Goal: Task Accomplishment & Management: Complete application form

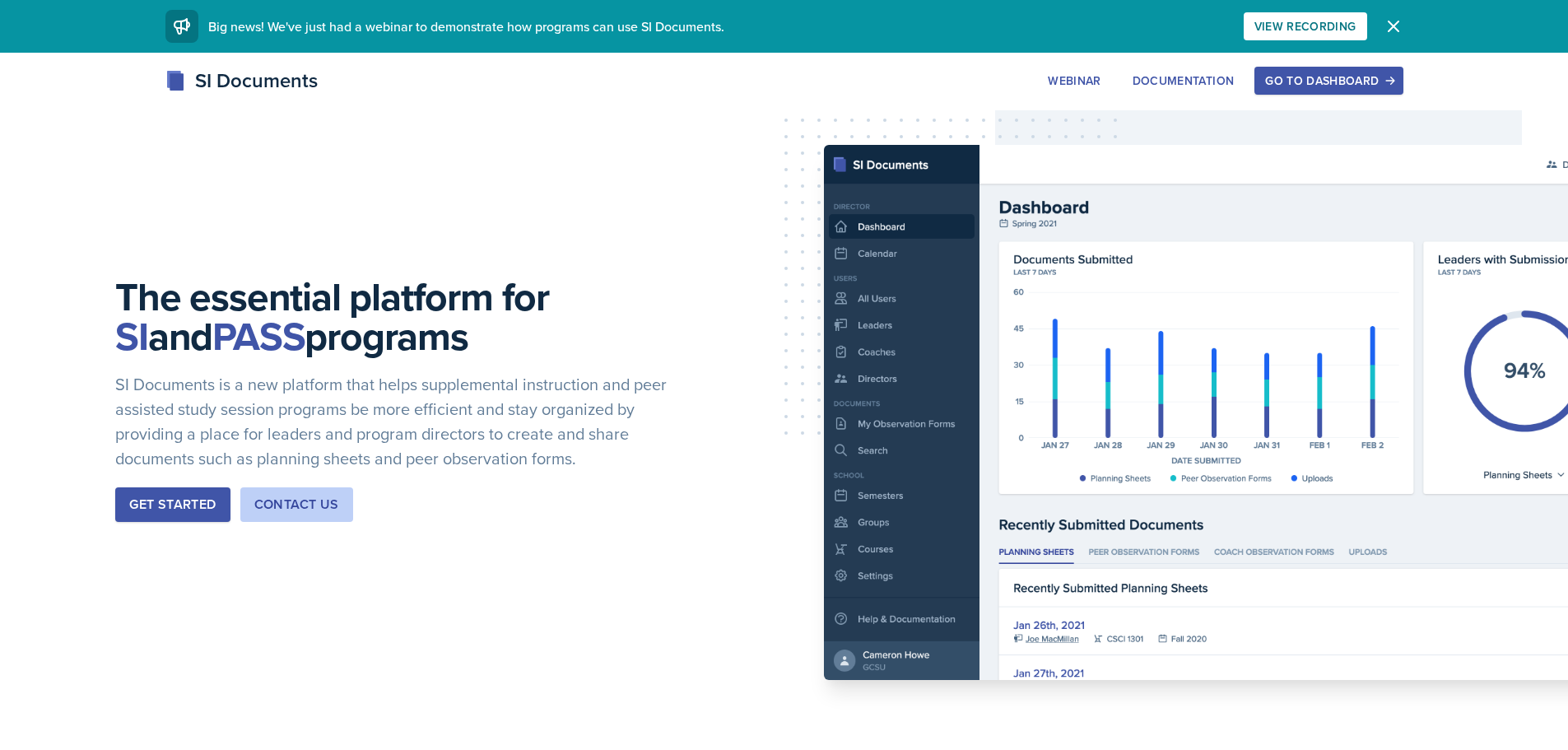
click at [1278, 76] on div "Go to Dashboard" at bounding box center [1328, 81] width 127 height 13
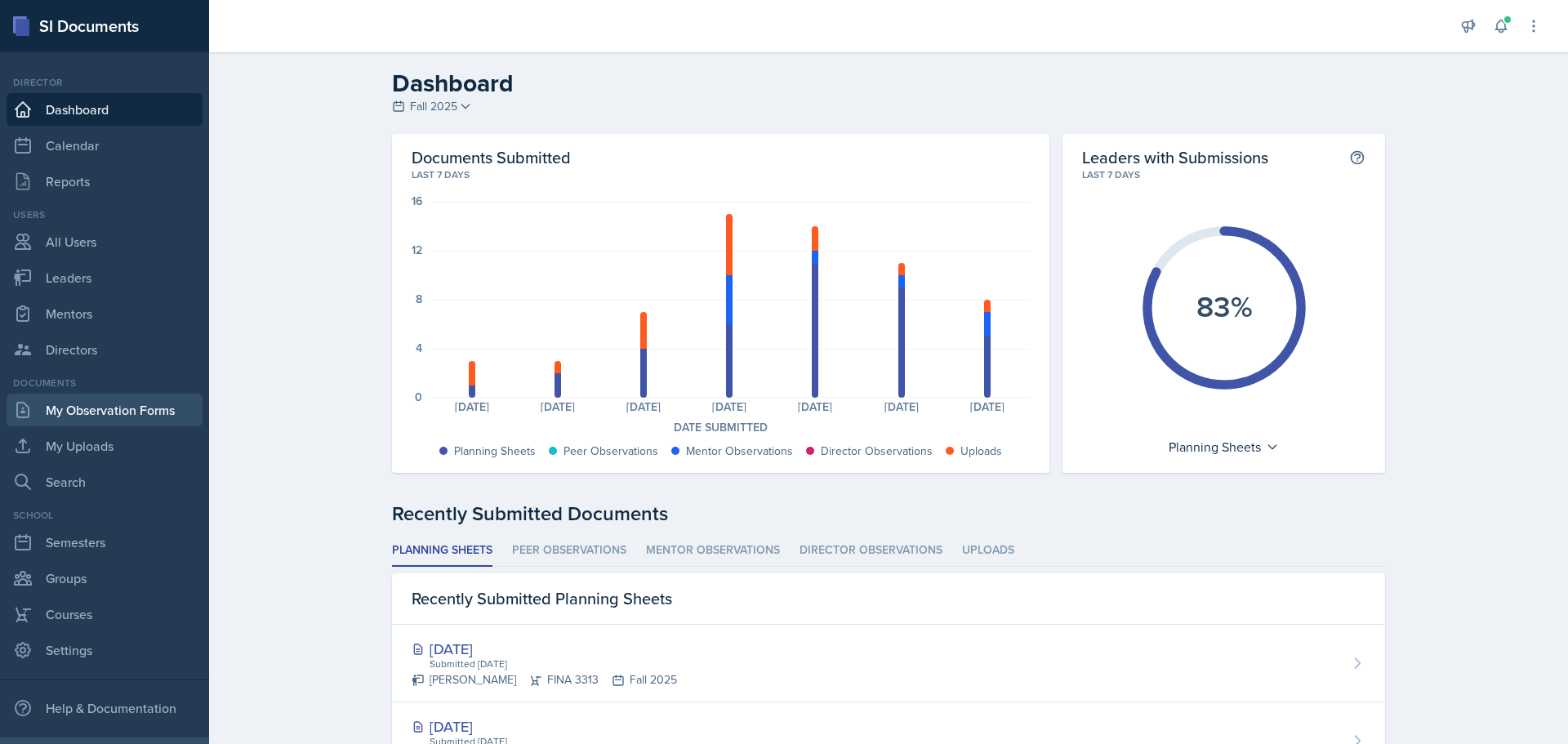
click at [111, 411] on link "My Observation Forms" at bounding box center [104, 409] width 196 height 32
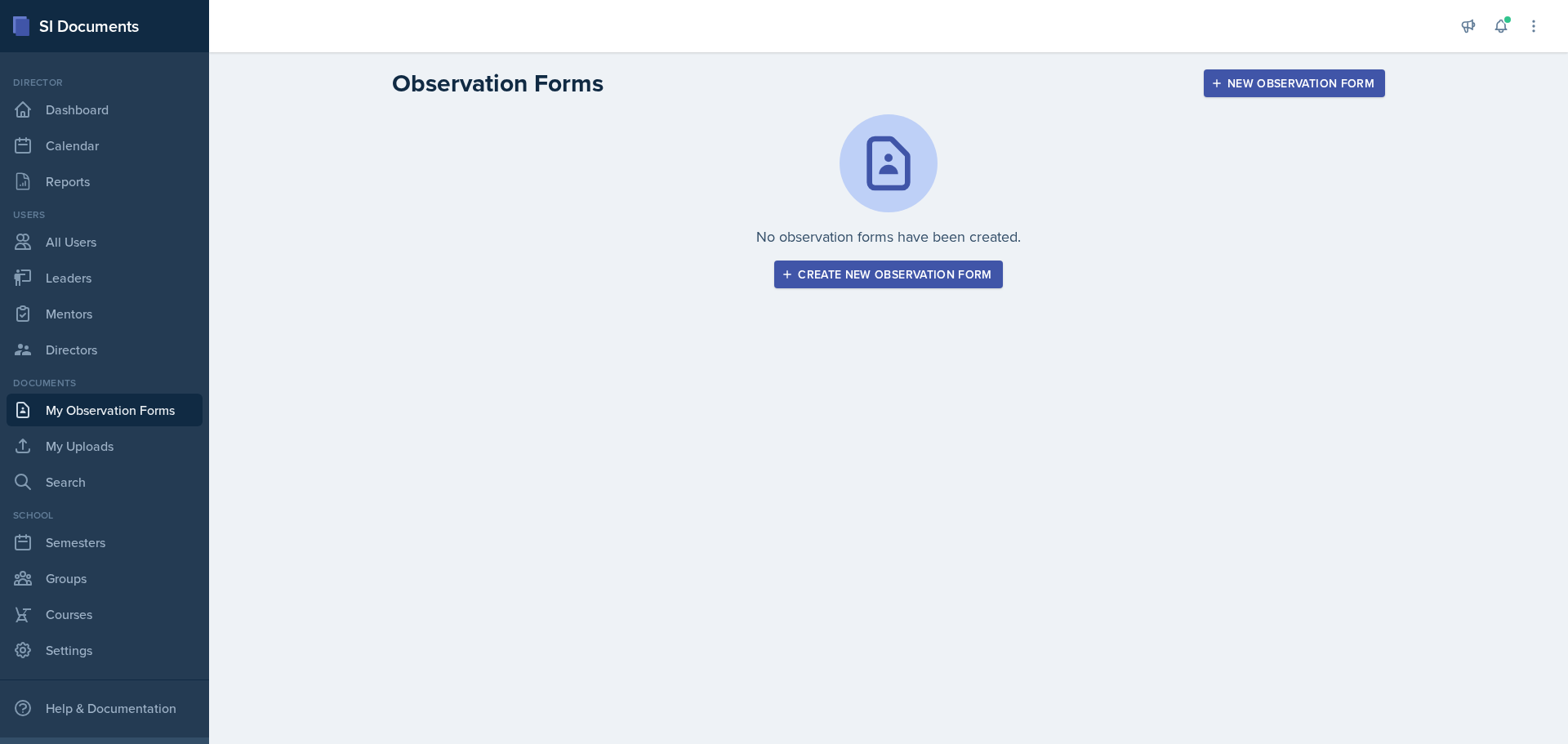
click at [1291, 83] on div "New Observation Form" at bounding box center [1294, 83] width 160 height 13
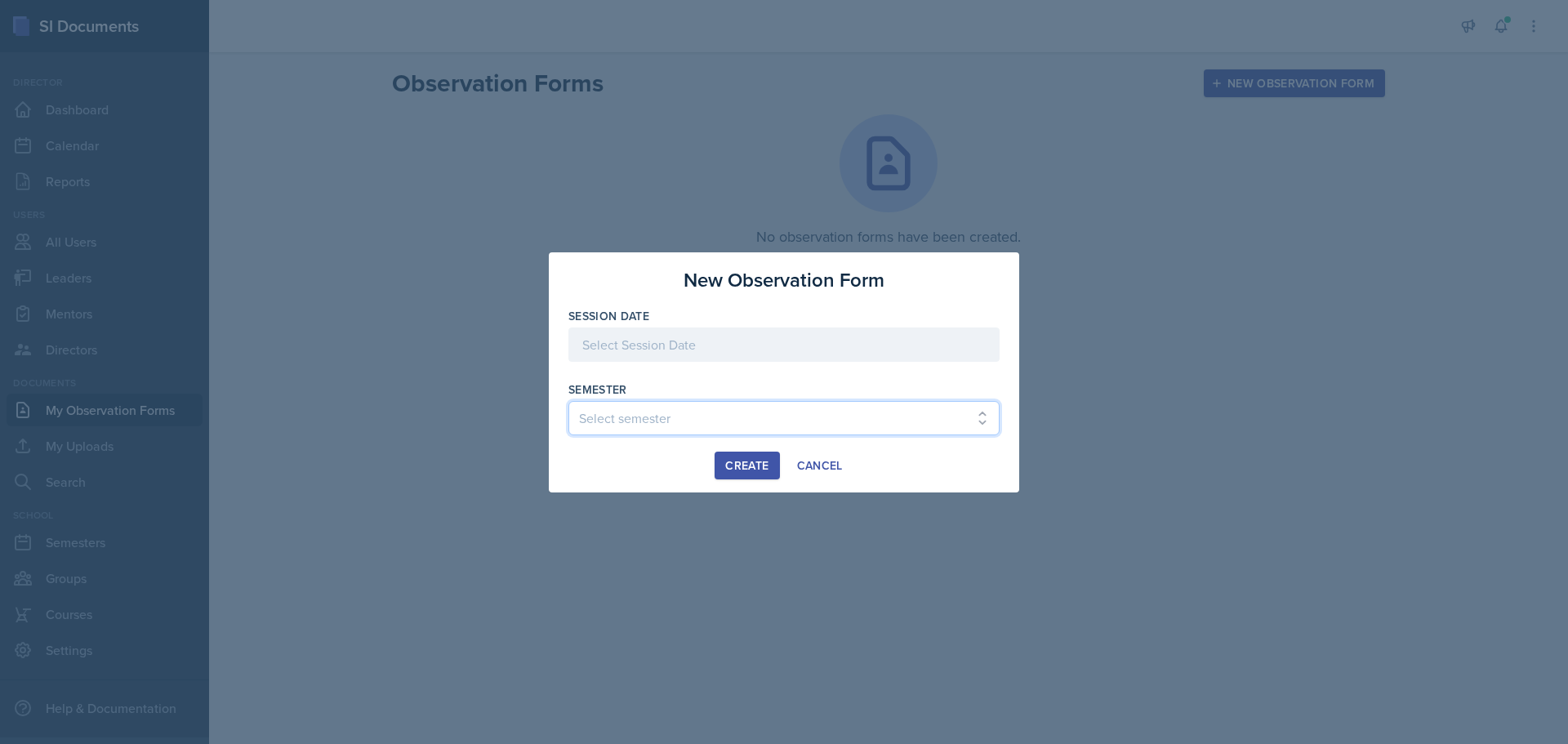
click at [616, 418] on select "Select semester Fall 2025 Spring 2025 Fall 2024 Spring 2024 Fall 2023" at bounding box center [784, 417] width 431 height 34
select select "a8c40de0-d7eb-4f82-90ee-ac0c6ce45f71"
click at [568, 401] on select "Select semester Fall 2025 Spring 2025 Fall 2024 Spring 2024 Fall 2023" at bounding box center [784, 417] width 431 height 34
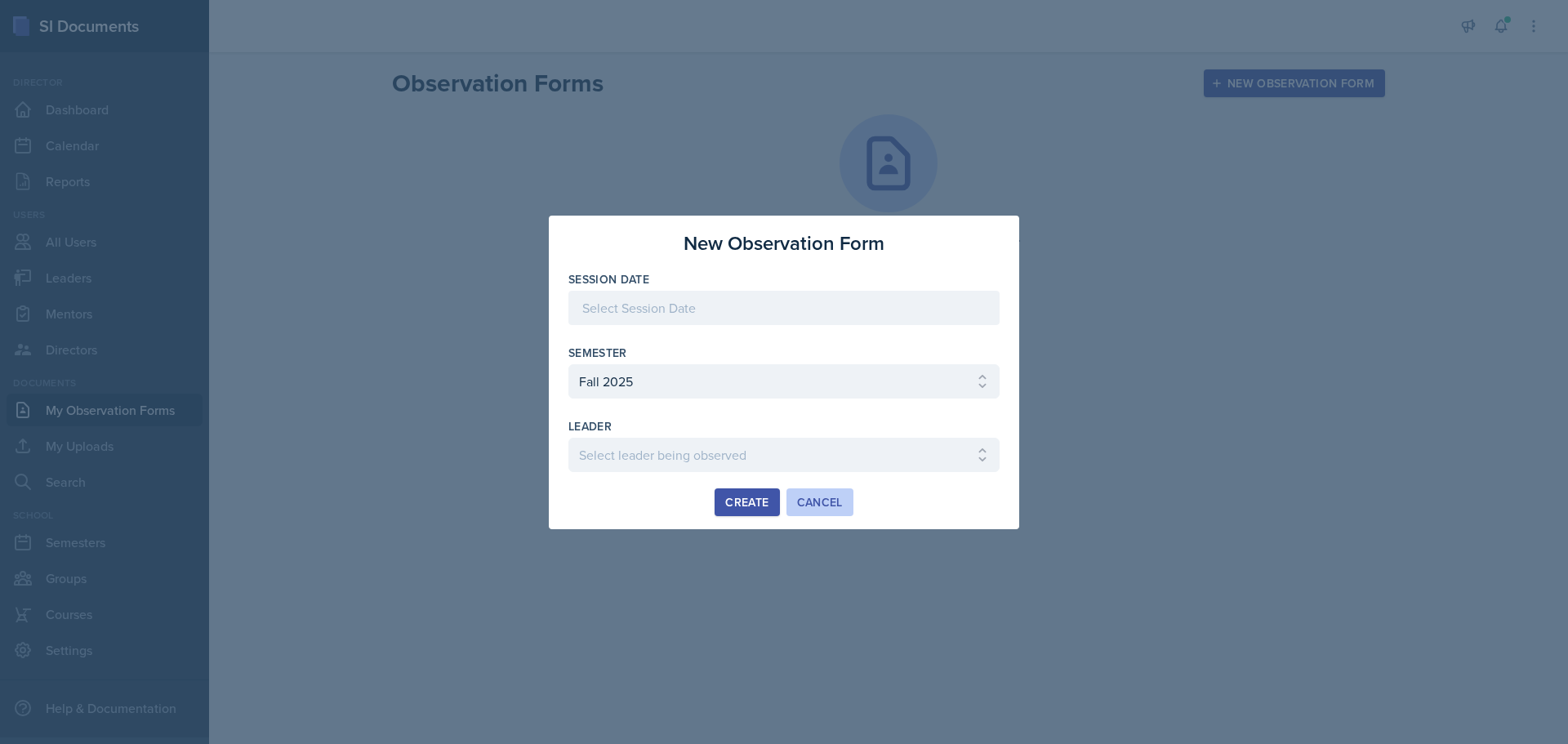
click at [810, 499] on div "Cancel" at bounding box center [820, 502] width 46 height 13
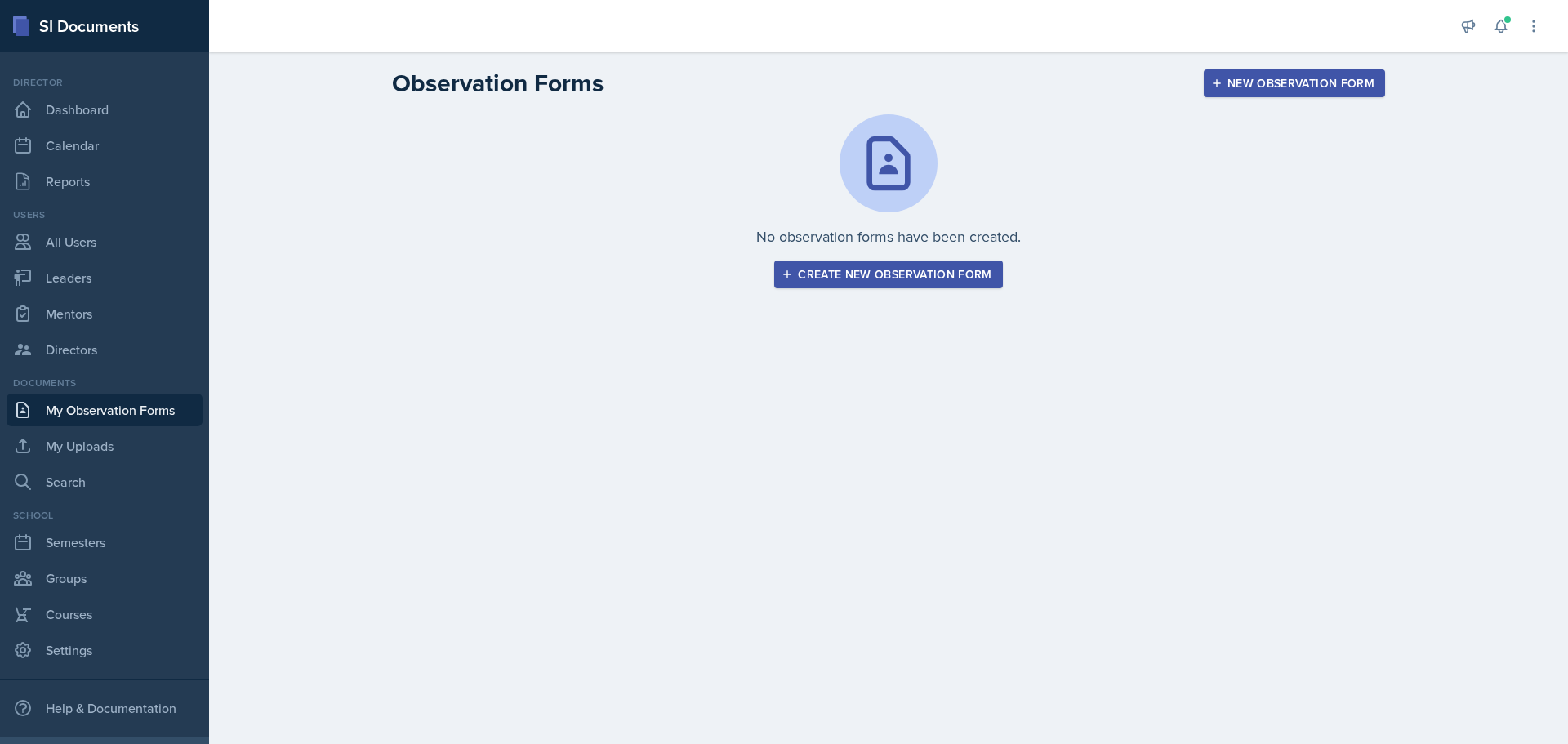
click at [852, 272] on div "Create new observation form" at bounding box center [888, 274] width 206 height 13
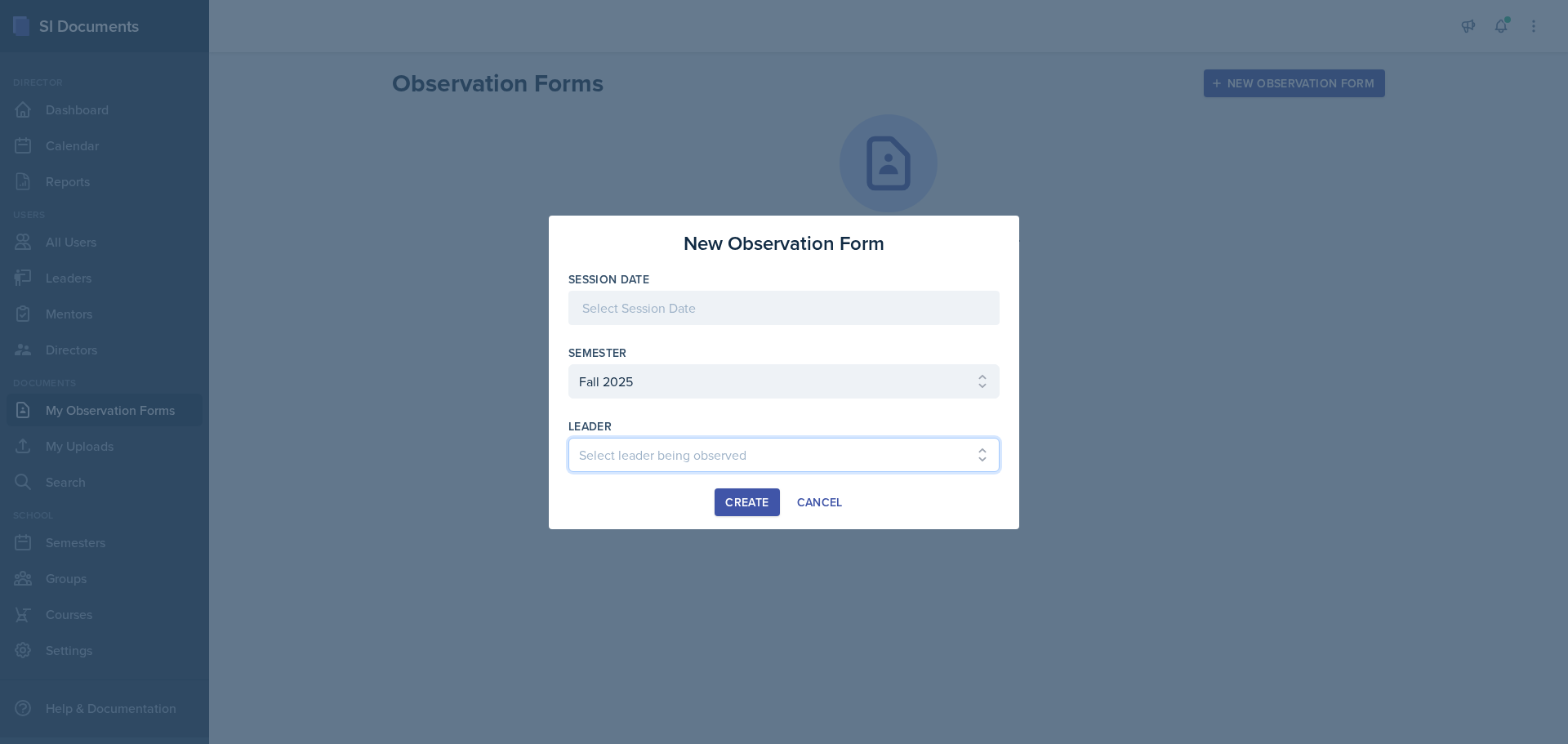
click at [636, 457] on select "Select leader being observed [PERSON_NAME] [PERSON_NAME] [PERSON_NAME] [PERSON_…" at bounding box center [784, 454] width 431 height 34
select select "0be58e7b-2acd-4ebe-9054-d020c1c9803e"
click at [568, 437] on select "Select leader being observed [PERSON_NAME] [PERSON_NAME] [PERSON_NAME] [PERSON_…" at bounding box center [784, 454] width 431 height 34
click at [661, 296] on div at bounding box center [784, 308] width 431 height 34
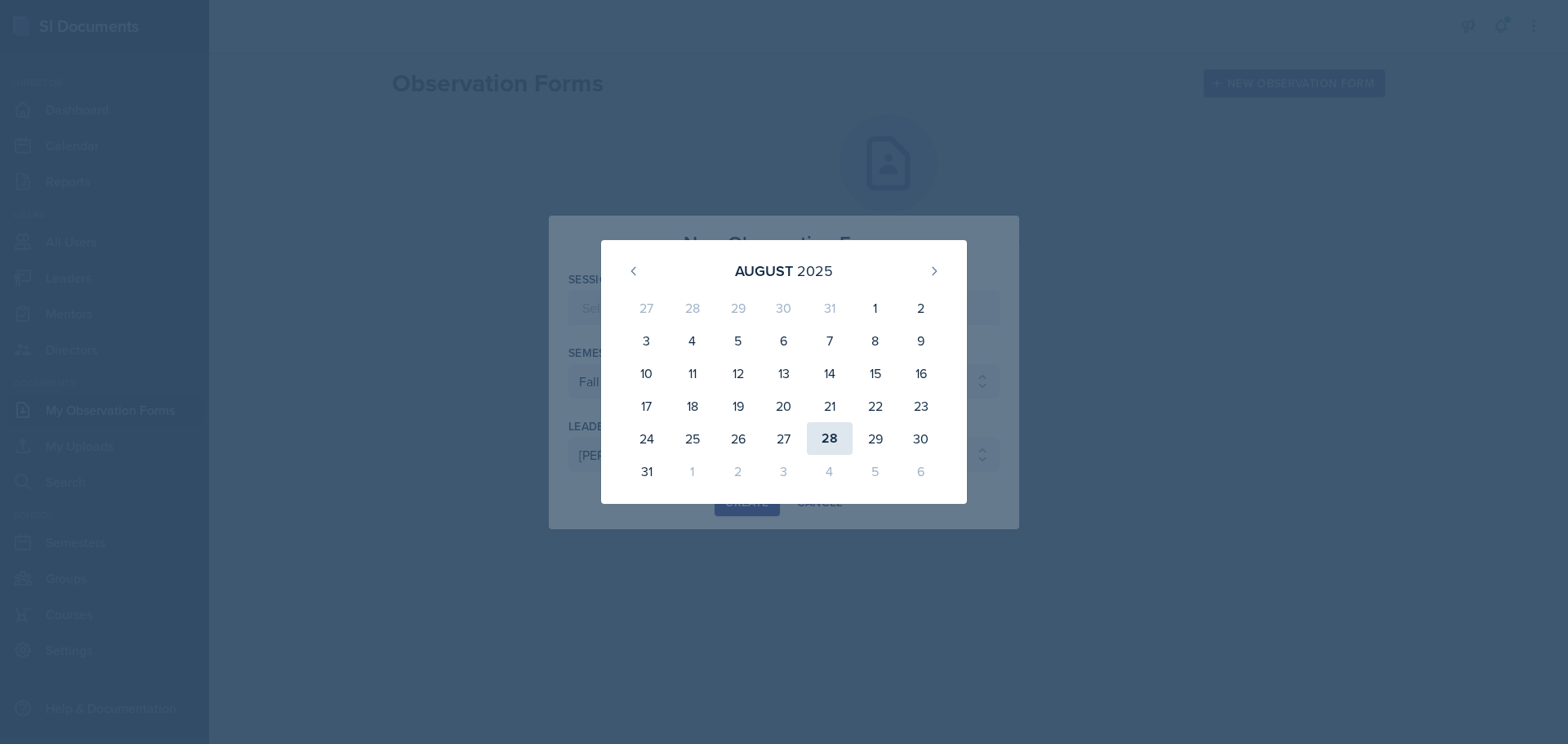
click at [818, 435] on div "28" at bounding box center [830, 437] width 46 height 32
type input "[DATE]"
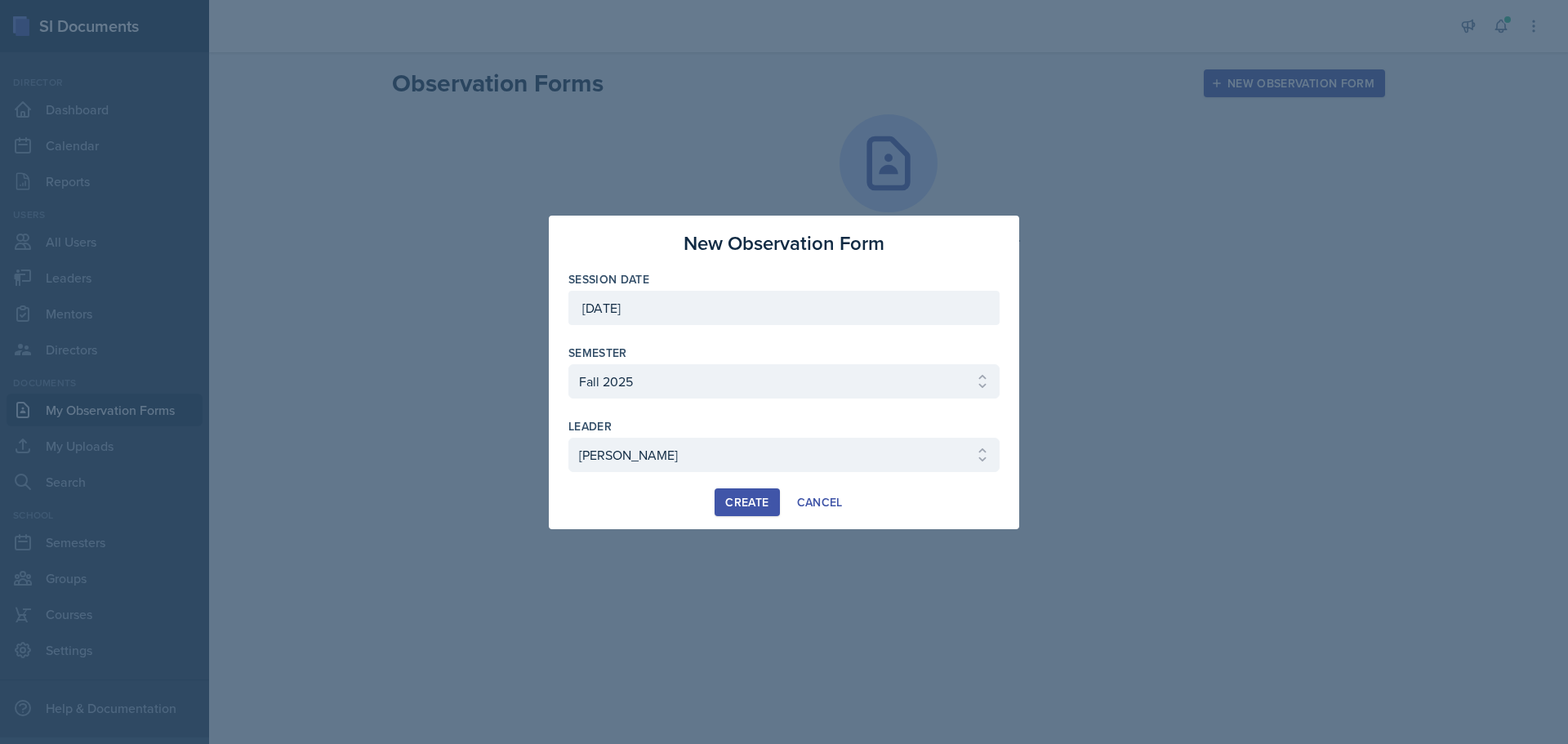
click at [730, 506] on div "Create" at bounding box center [746, 502] width 43 height 13
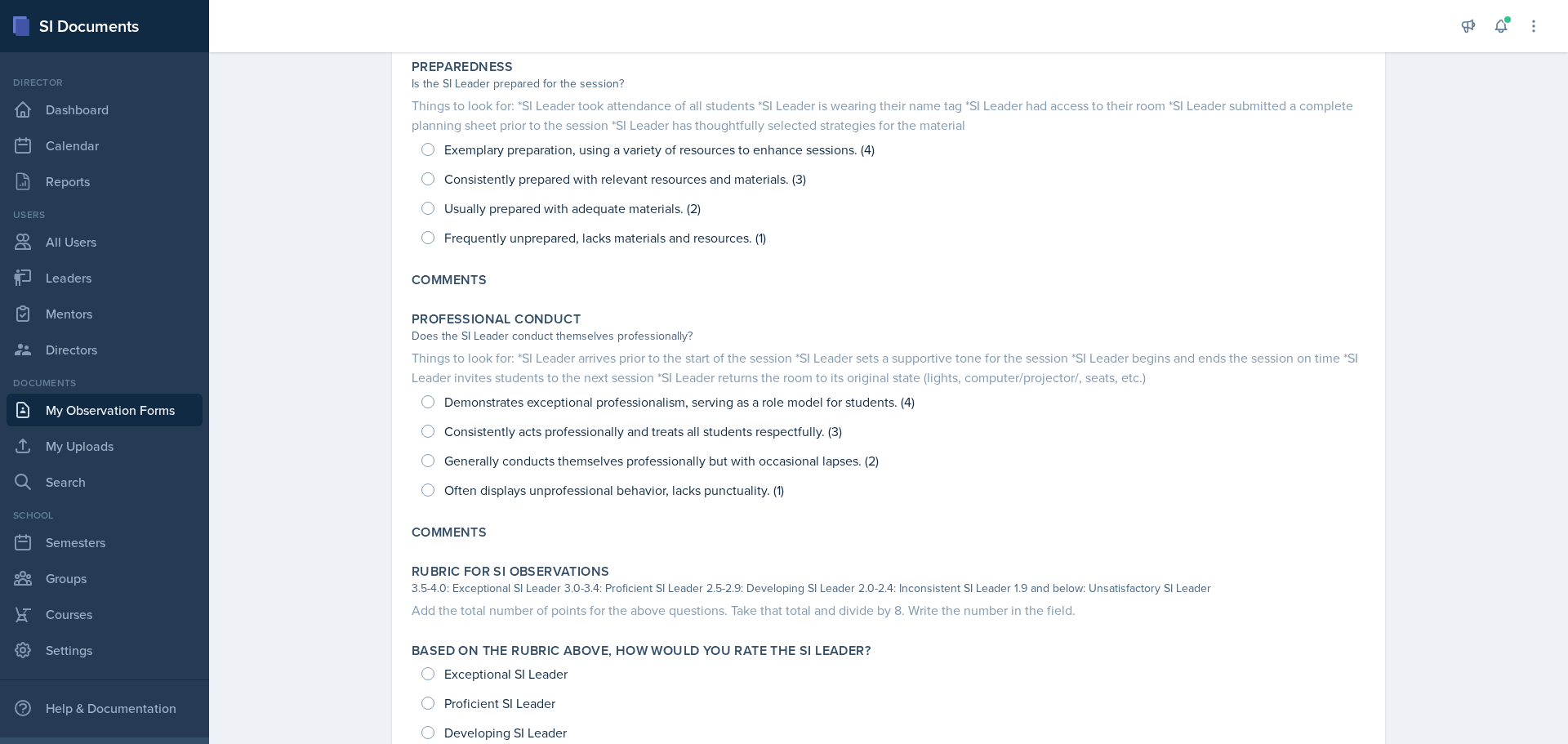
scroll to position [2263, 0]
